Goal: Book appointment/travel/reservation

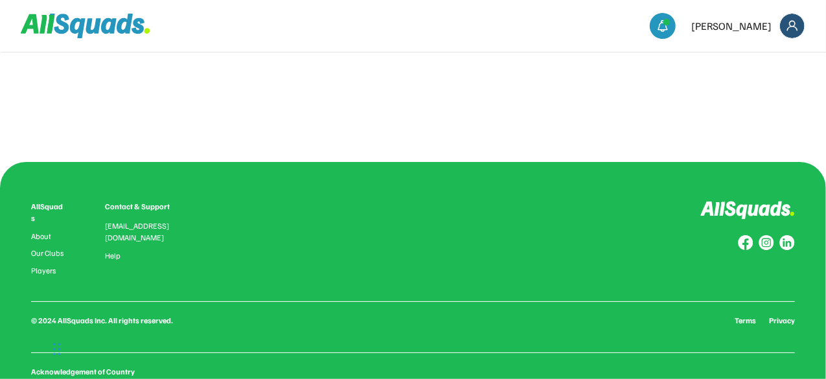
click at [798, 25] on img at bounding box center [792, 26] width 25 height 25
click at [319, 157] on div "0.0 (0 reviews) Add to favourites Squad Types Offered: Group Lesson Private Les…" at bounding box center [413, 220] width 826 height 440
click at [669, 19] on img at bounding box center [662, 25] width 13 height 13
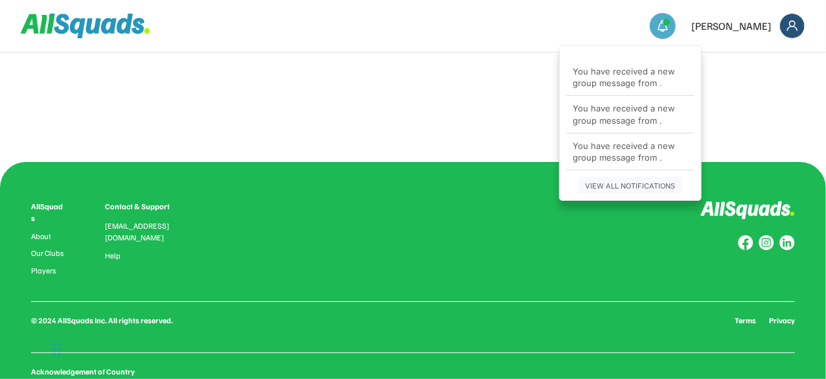
click at [203, 109] on div "0.0 (0 reviews) Add to favourites Squad Types Offered: Group Lesson Private Les…" at bounding box center [413, 104] width 784 height 26
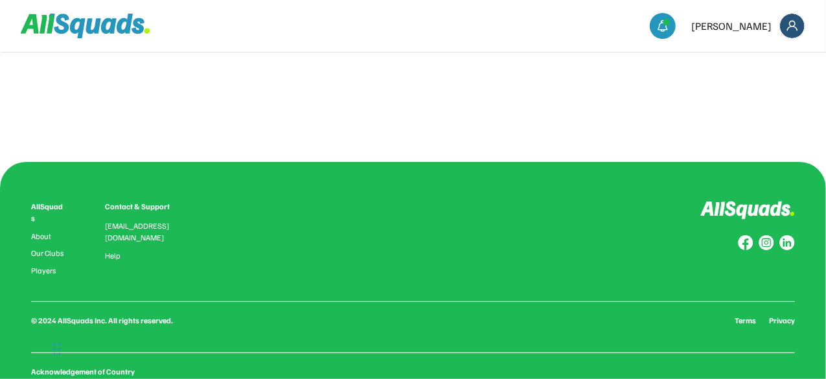
click at [105, 21] on icon at bounding box center [109, 26] width 16 height 16
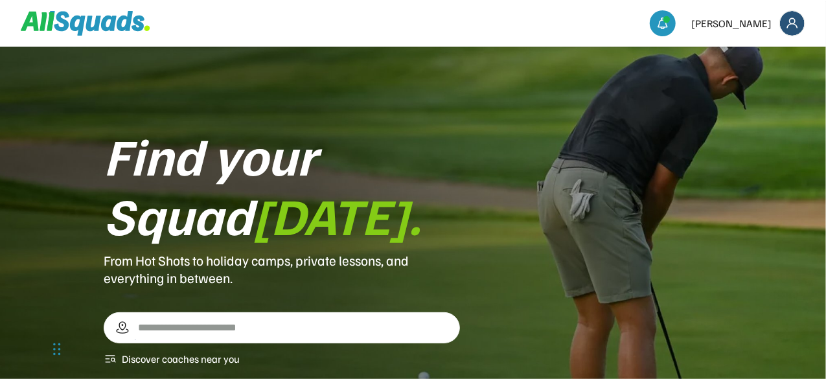
click at [790, 22] on img at bounding box center [792, 23] width 25 height 25
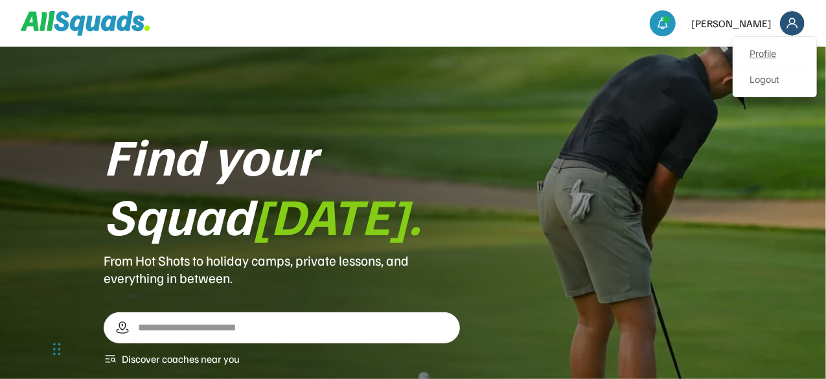
click at [764, 52] on link "Profile" at bounding box center [774, 54] width 76 height 26
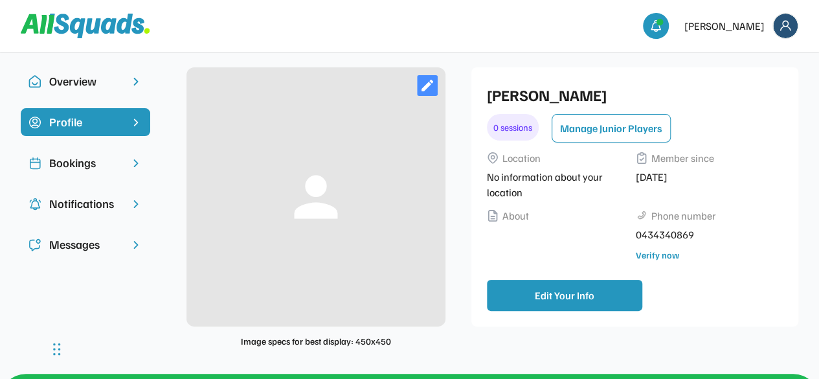
click at [76, 161] on div "Bookings" at bounding box center [85, 162] width 73 height 17
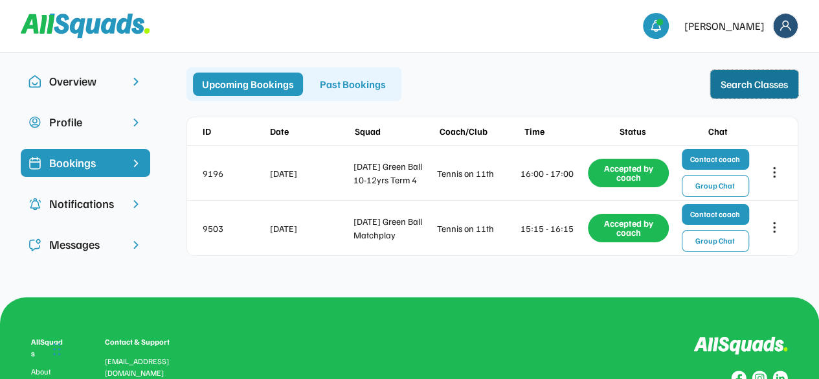
click at [741, 80] on button "Search Classes" at bounding box center [755, 84] width 88 height 29
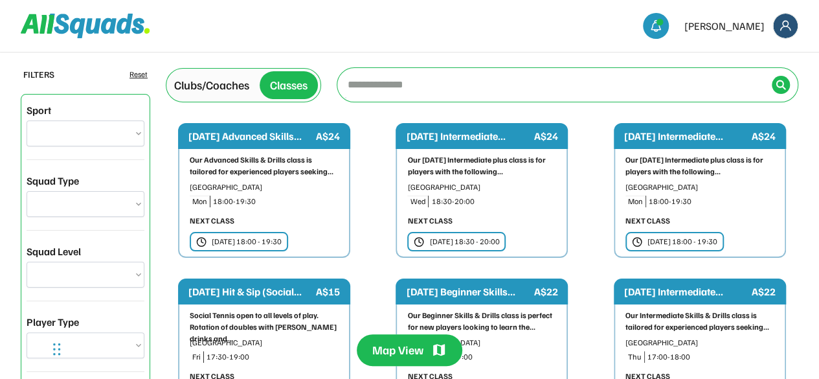
click at [295, 88] on div "Classes" at bounding box center [289, 84] width 38 height 17
click at [399, 93] on input "input" at bounding box center [556, 84] width 422 height 26
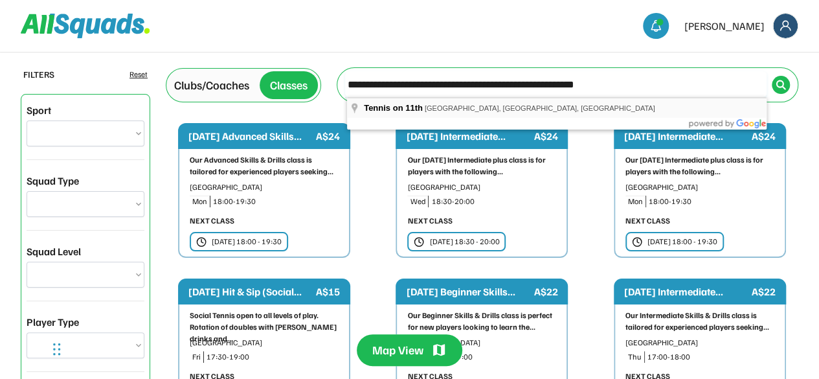
type input "**********"
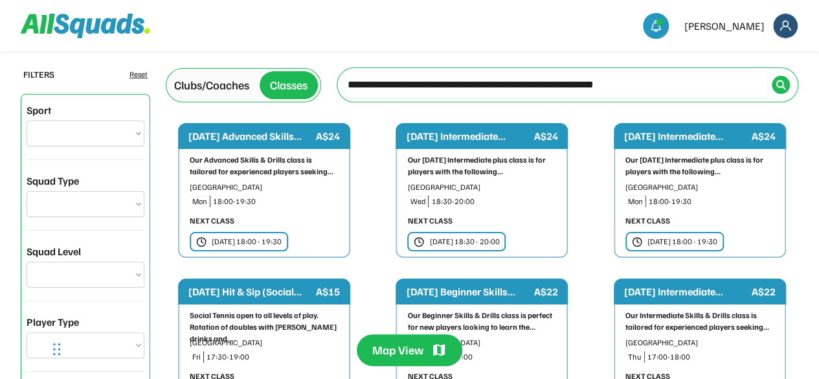
click at [766, 78] on input "input" at bounding box center [556, 84] width 422 height 26
click at [774, 81] on div at bounding box center [781, 85] width 18 height 18
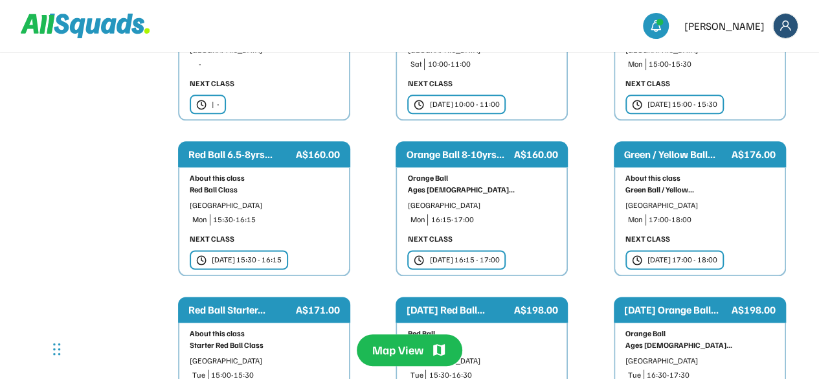
scroll to position [760, 0]
